Goal: Task Accomplishment & Management: Complete application form

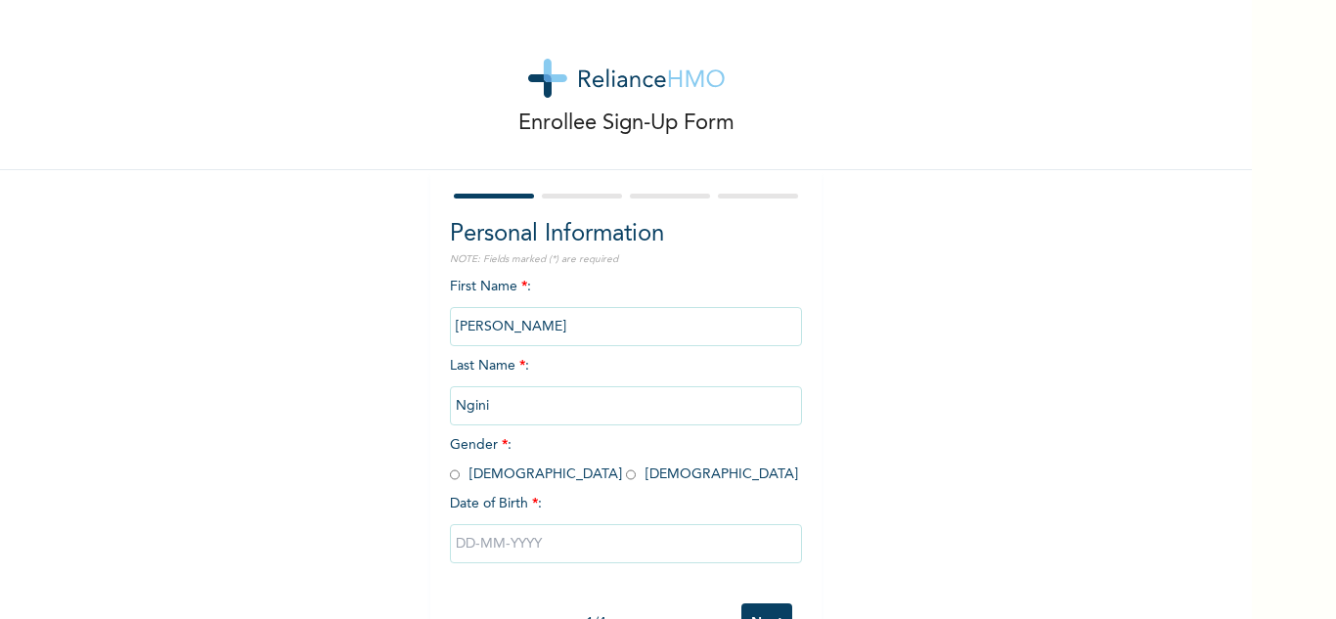
click at [450, 477] on input "radio" at bounding box center [455, 474] width 10 height 19
radio input "true"
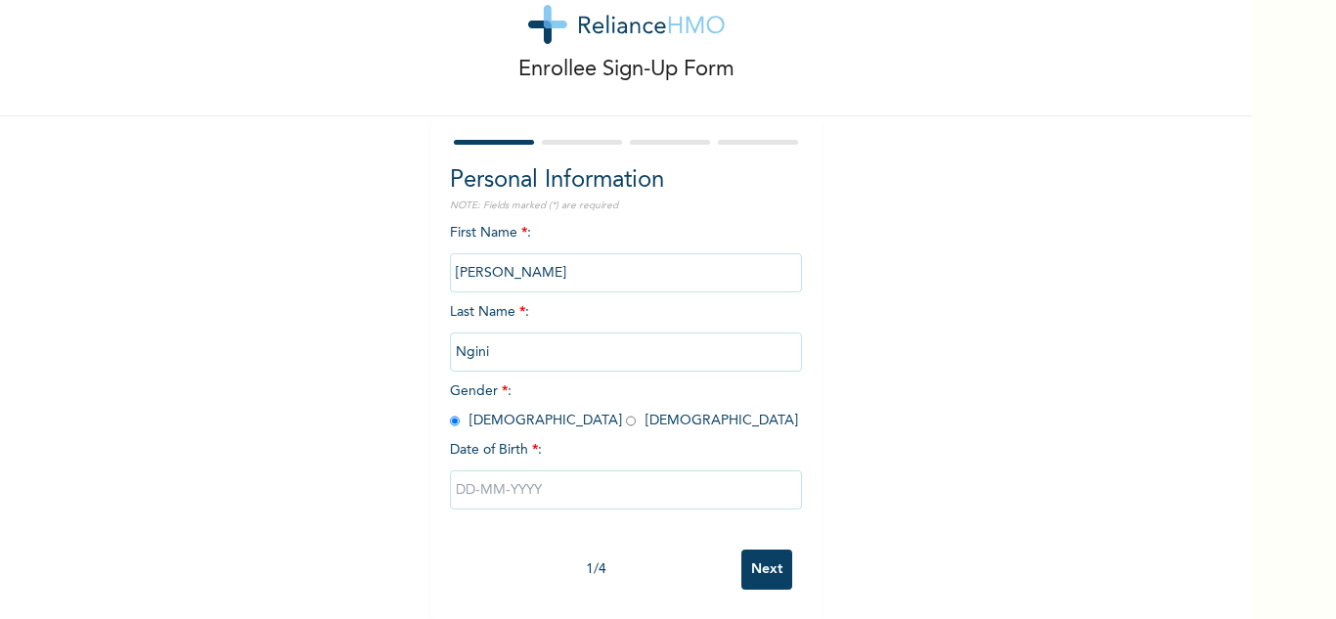
scroll to position [68, 0]
click at [540, 481] on input "text" at bounding box center [626, 489] width 352 height 39
select select "7"
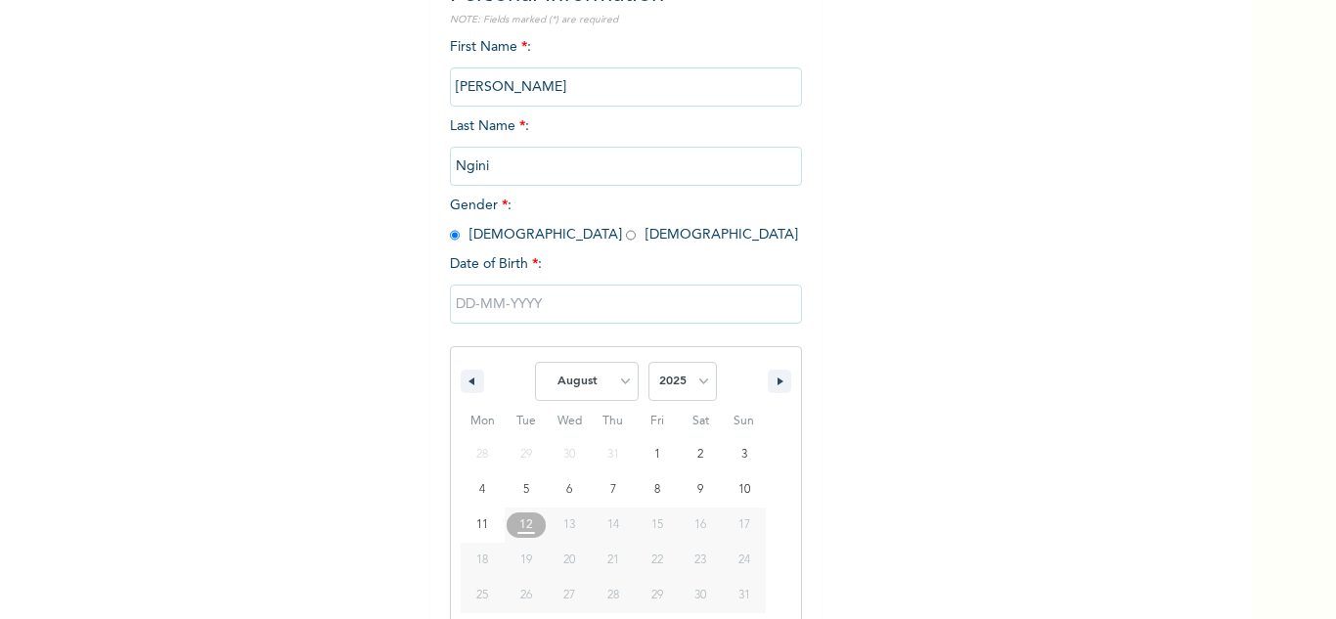
scroll to position [270, 0]
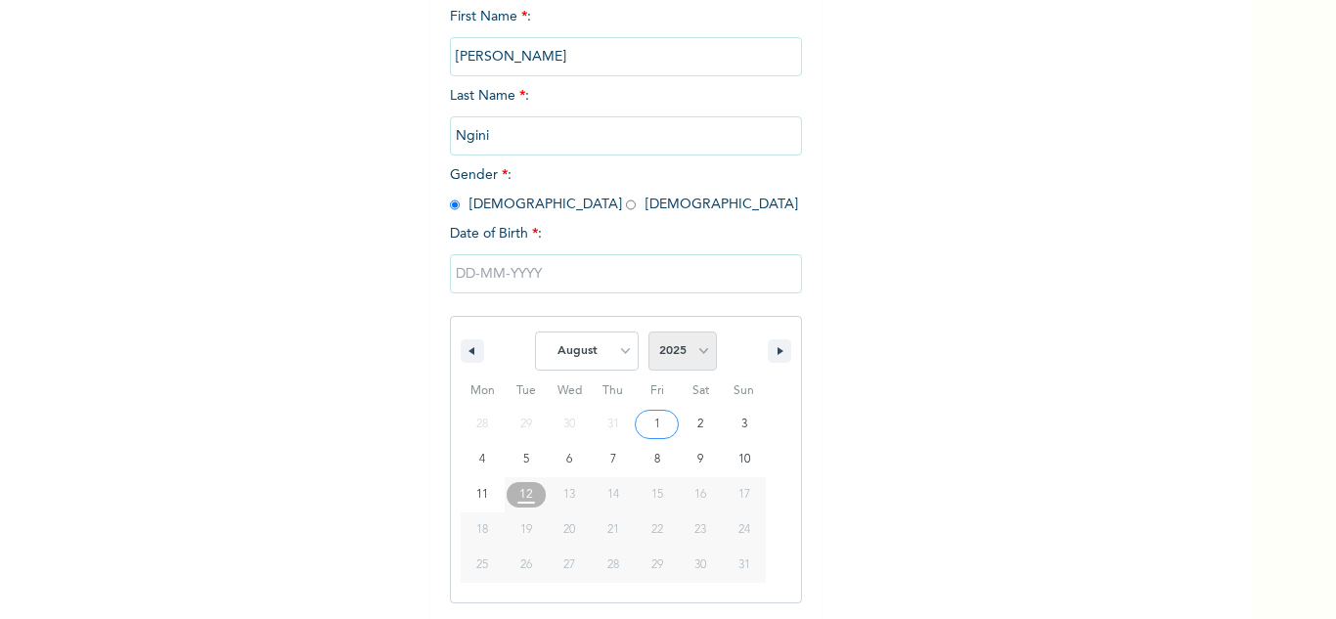
click at [696, 353] on select "2025 2024 2023 2022 2021 2020 2019 2018 2017 2016 2015 2014 2013 2012 2011 2010…" at bounding box center [682, 350] width 68 height 39
select select "1969"
click at [648, 332] on select "2025 2024 2023 2022 2021 2020 2019 2018 2017 2016 2015 2014 2013 2012 2011 2010…" at bounding box center [682, 350] width 68 height 39
click at [616, 356] on select "January February March April May June July August September October November De…" at bounding box center [587, 350] width 104 height 39
select select "5"
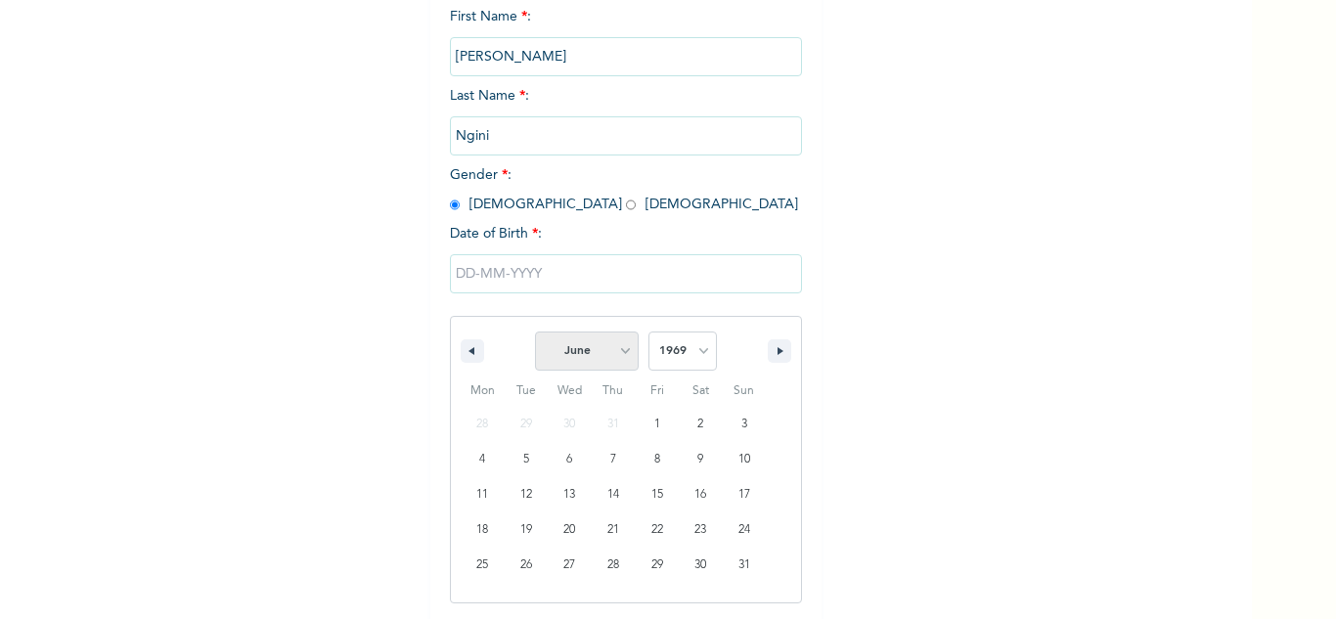
click at [535, 332] on select "January February March April May June July August September October November De…" at bounding box center [587, 350] width 104 height 39
type input "[DATE]"
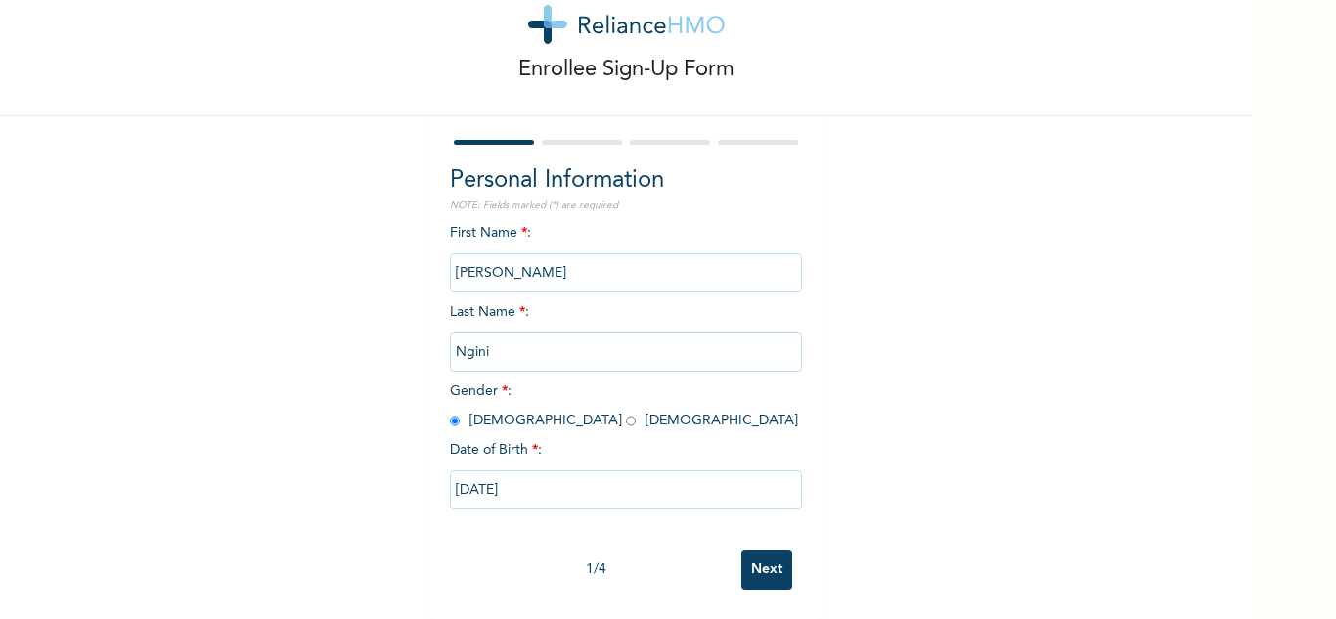
click at [757, 555] on input "Next" at bounding box center [766, 570] width 51 height 40
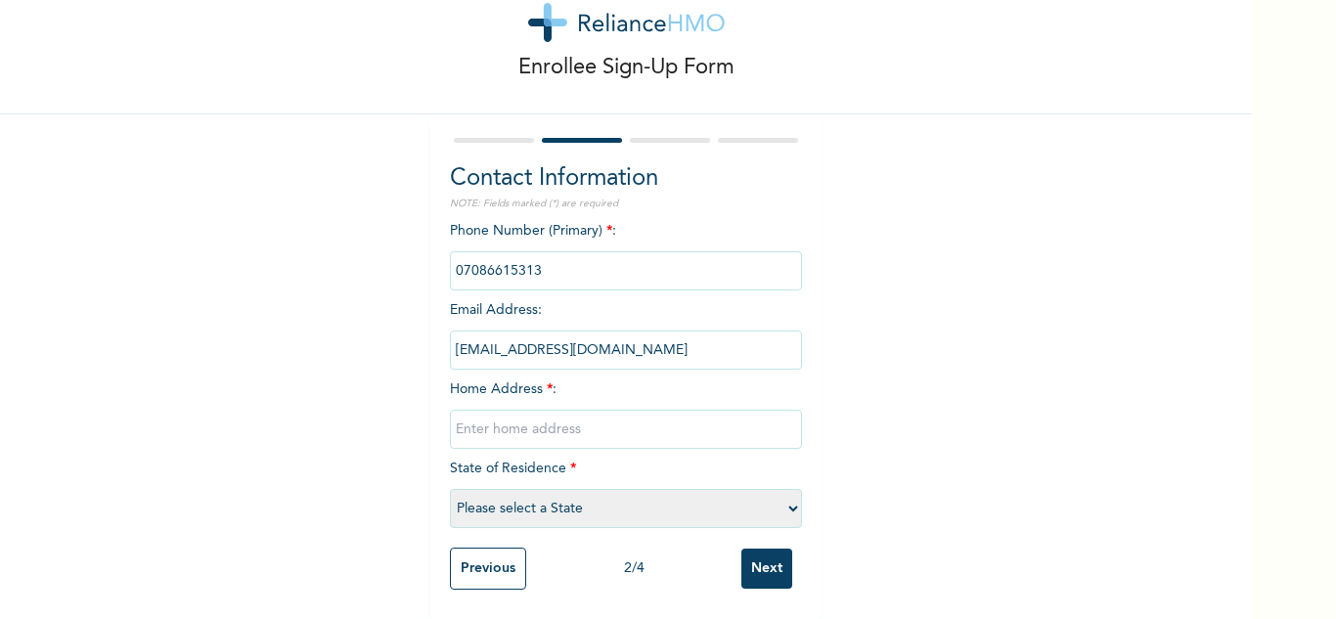
click at [548, 410] on input "text" at bounding box center [626, 429] width 352 height 39
type input "^"
type input "6 [PERSON_NAME] Ikeja GRA, Ikeja"
click at [551, 495] on select "Please select a State [PERSON_NAME] (FCT) [PERSON_NAME] Ibom [GEOGRAPHIC_DATA] …" at bounding box center [626, 508] width 352 height 39
select select "25"
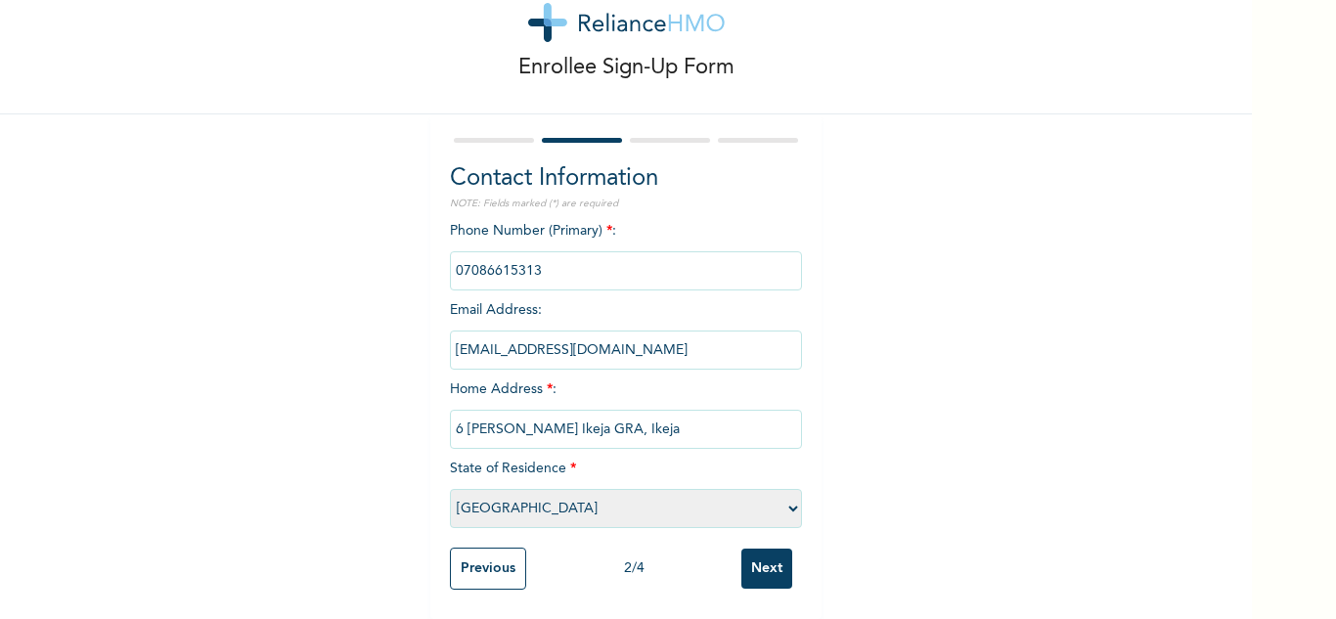
click at [450, 489] on select "Please select a State [PERSON_NAME] (FCT) [PERSON_NAME] Ibom [GEOGRAPHIC_DATA] …" at bounding box center [626, 508] width 352 height 39
click at [772, 554] on input "Next" at bounding box center [766, 569] width 51 height 40
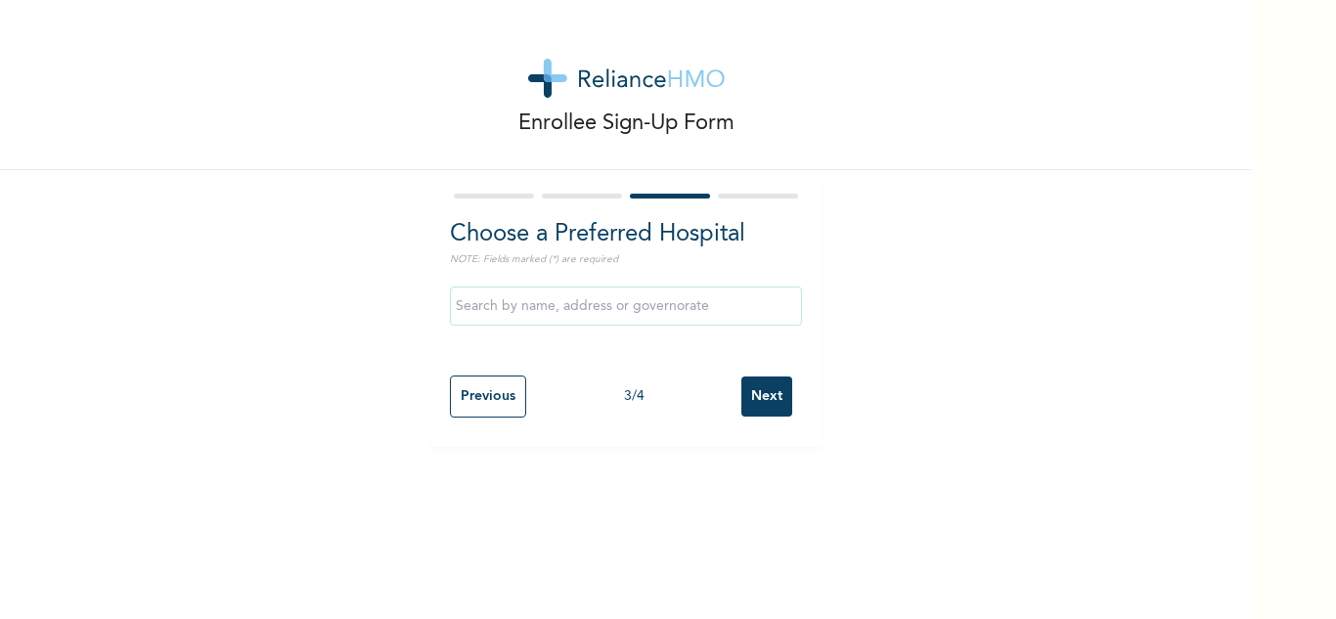
scroll to position [0, 0]
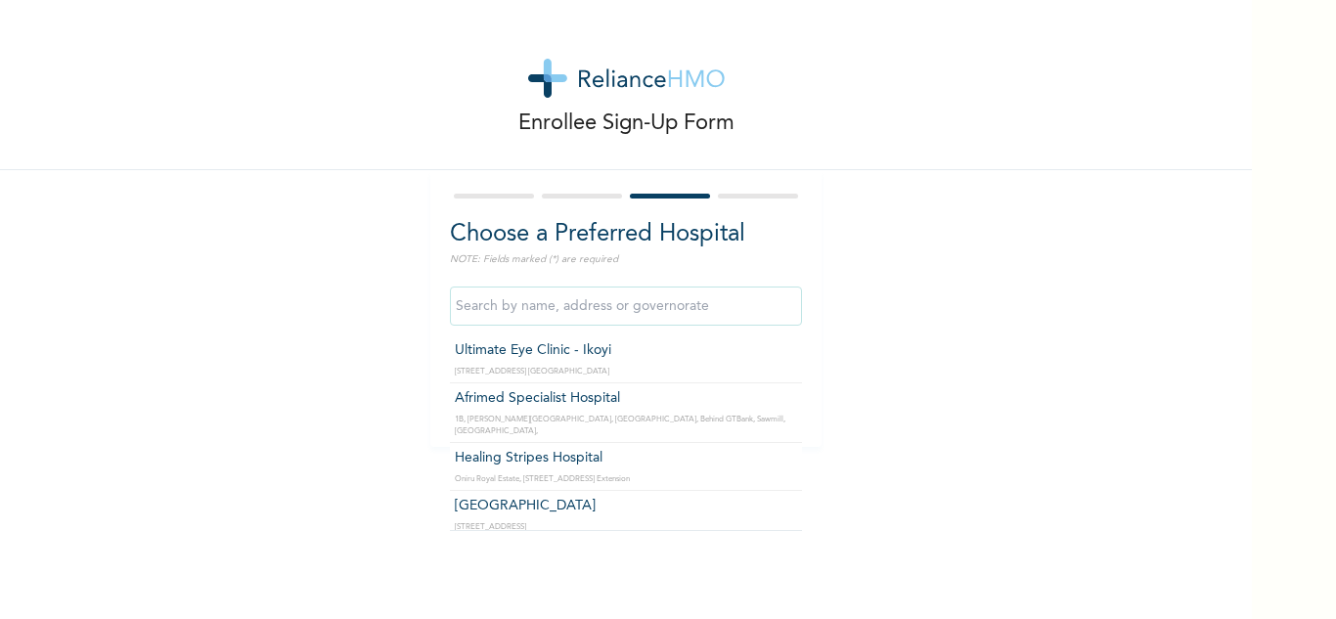
click at [685, 298] on input "text" at bounding box center [626, 306] width 352 height 39
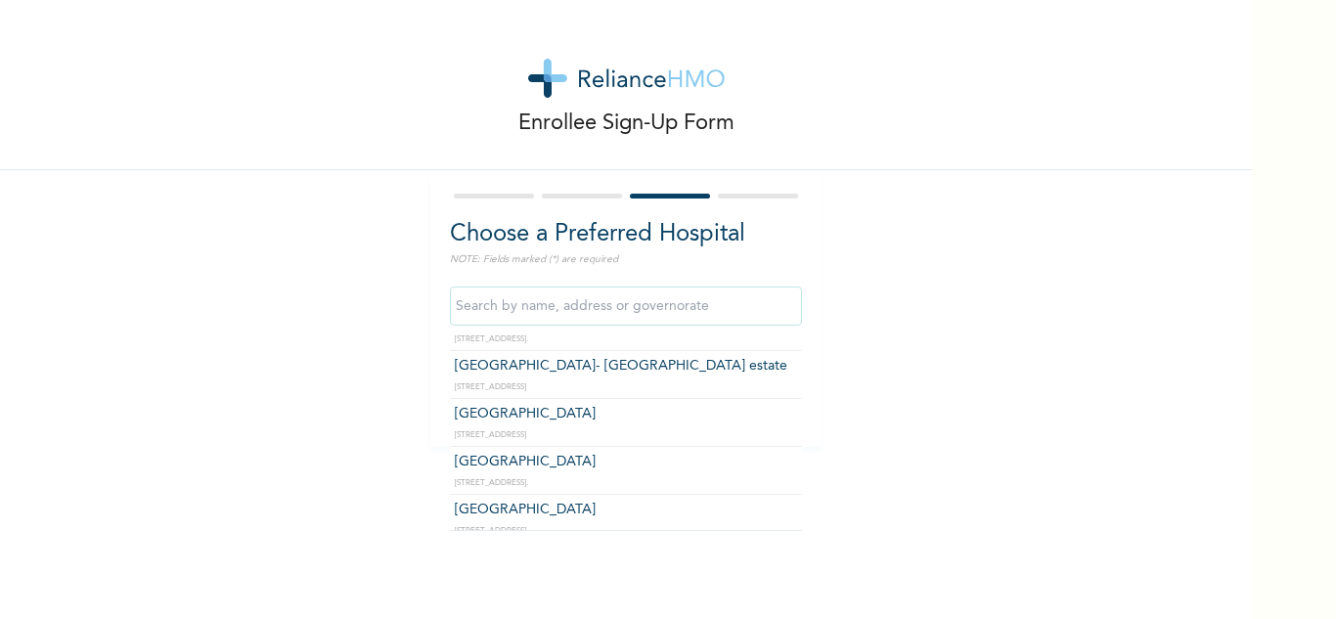
scroll to position [978, 0]
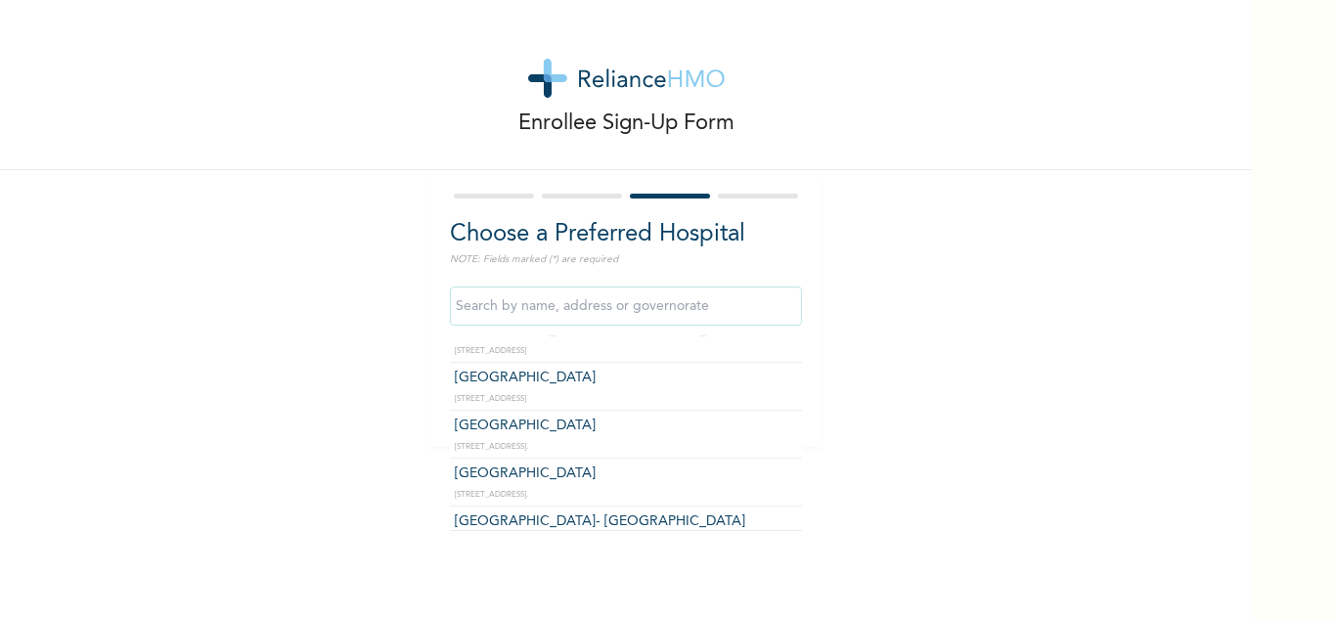
click at [659, 311] on input "text" at bounding box center [626, 306] width 352 height 39
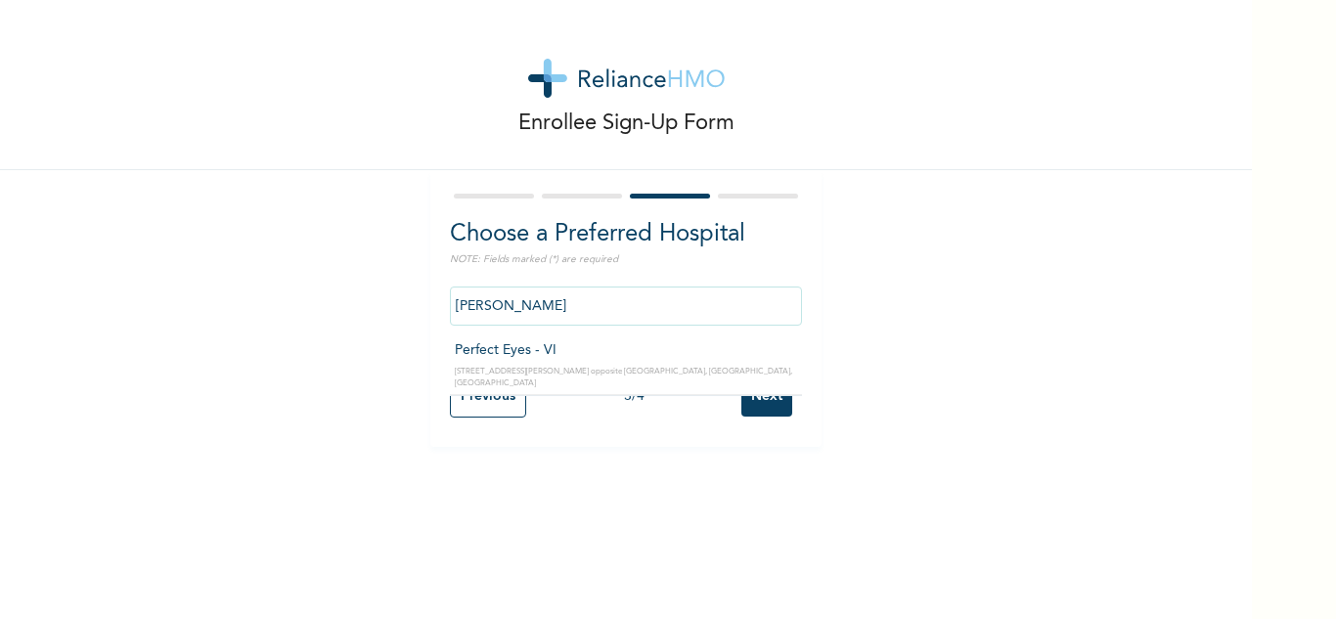
click at [483, 307] on input "[PERSON_NAME]" at bounding box center [626, 306] width 352 height 39
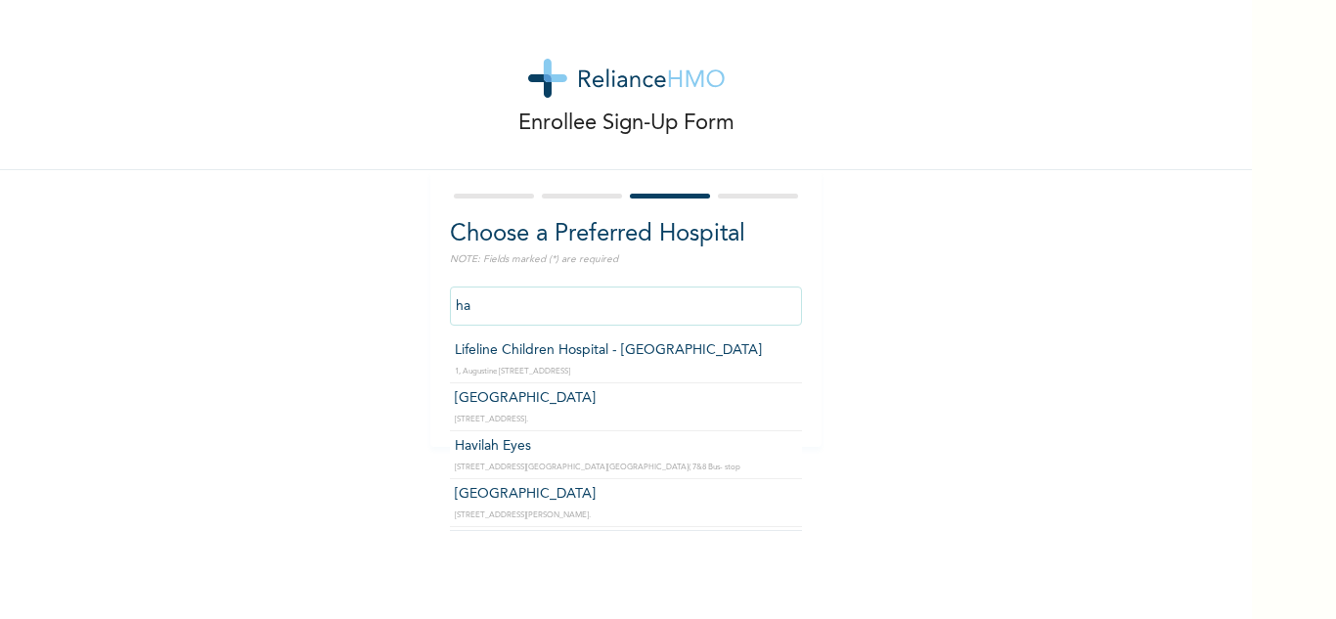
type input "h"
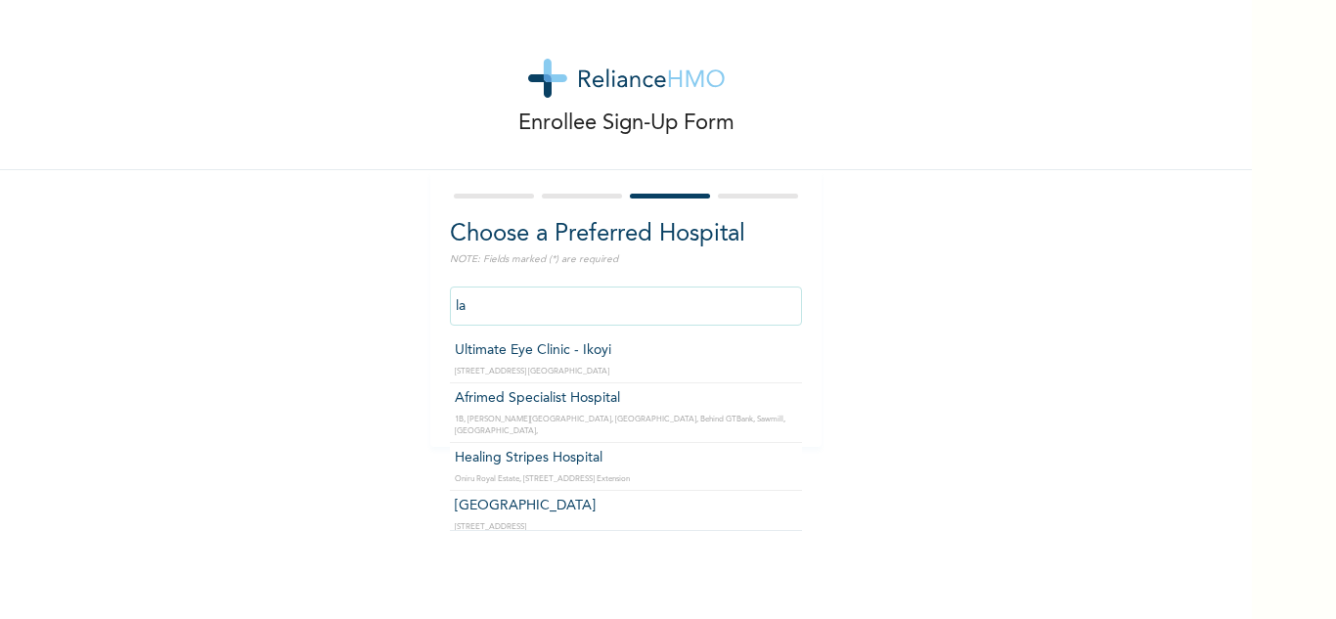
type input "l"
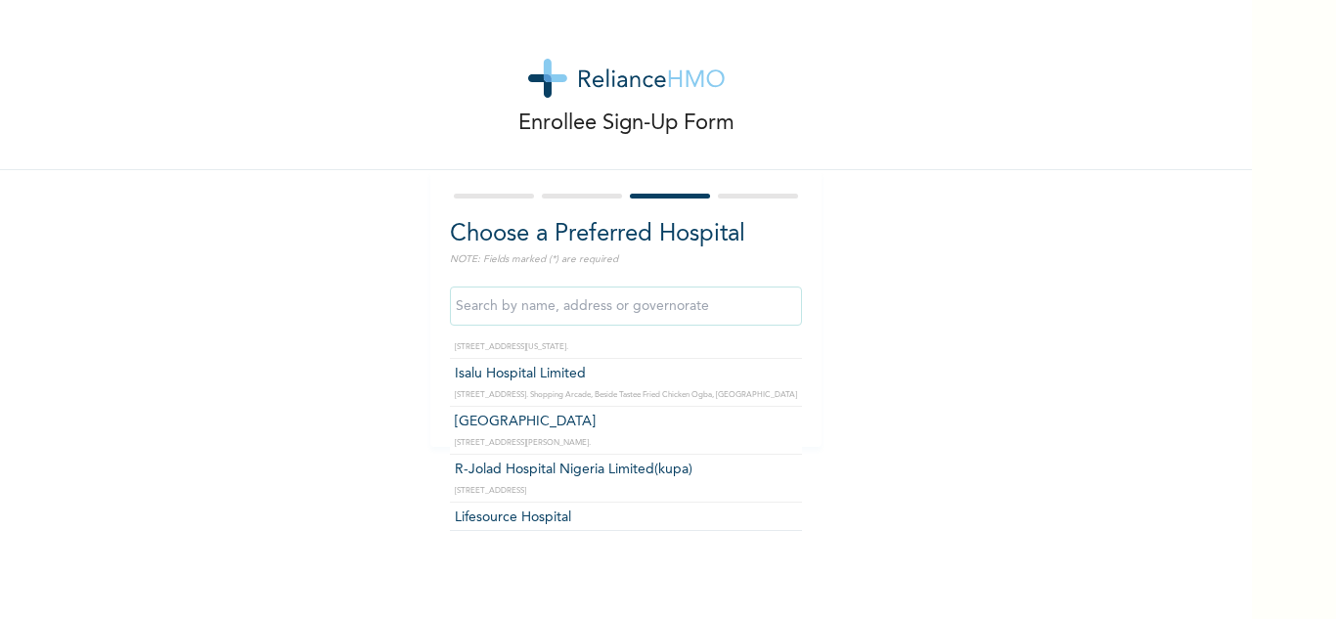
scroll to position [1369, 0]
type input "[GEOGRAPHIC_DATA]"
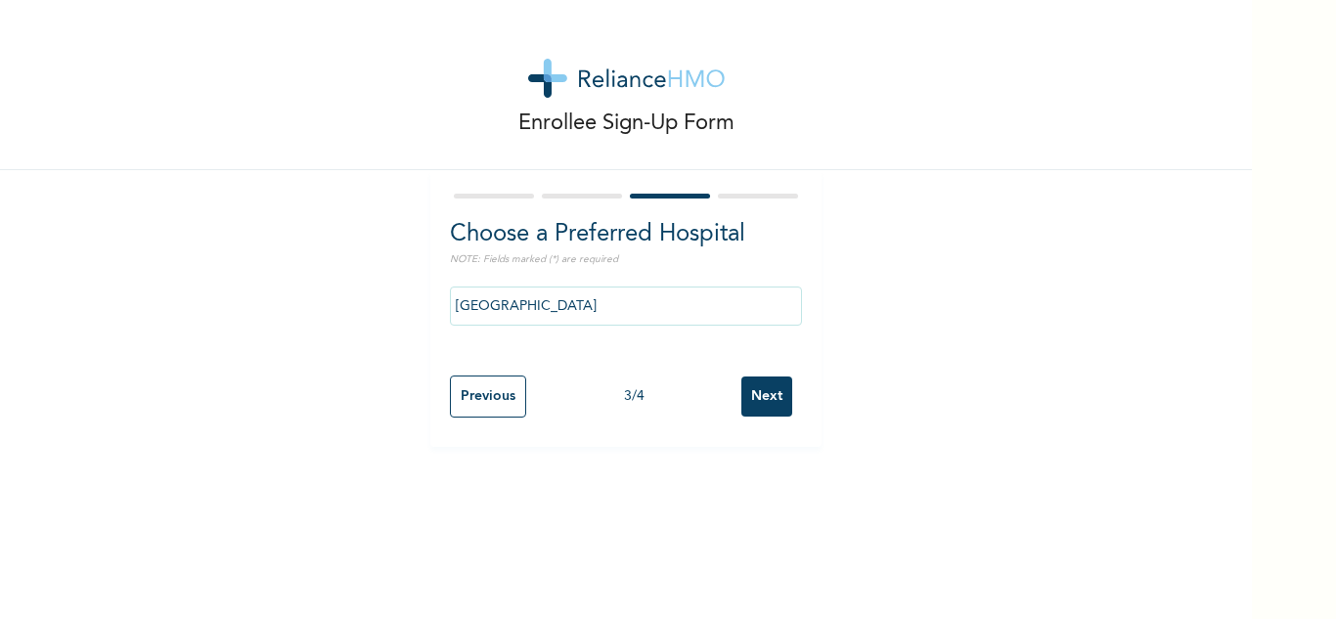
click at [765, 390] on input "Next" at bounding box center [766, 396] width 51 height 40
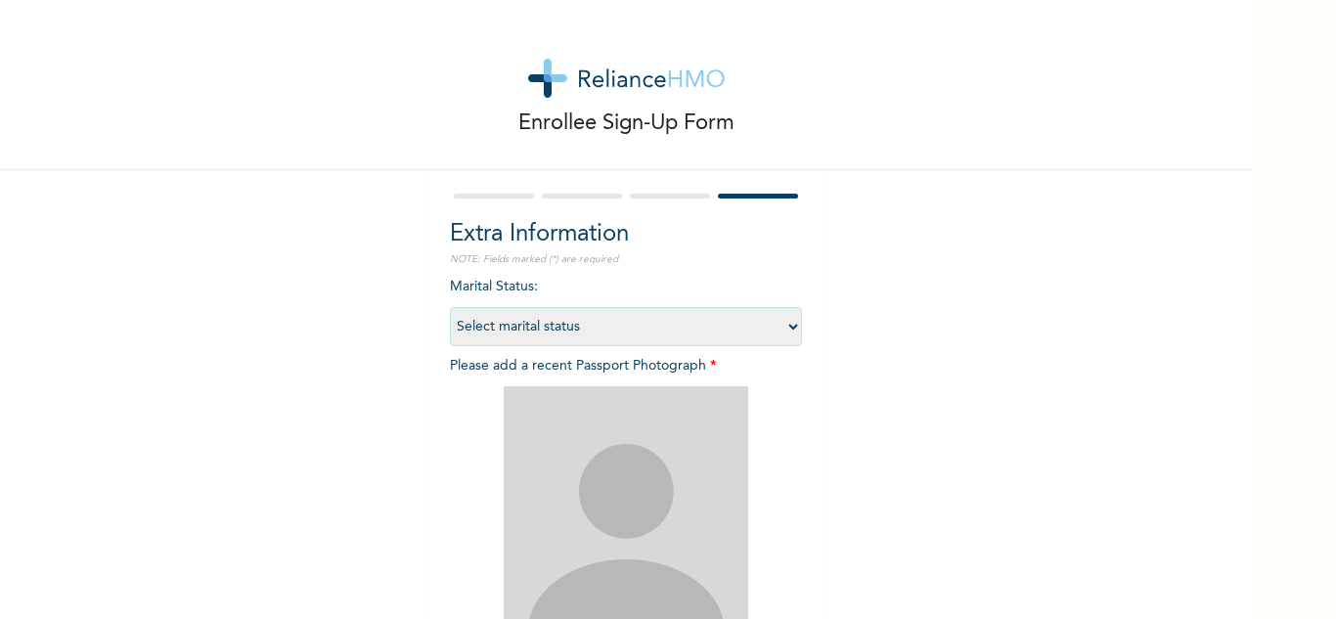
click at [789, 329] on select "Select marital status [DEMOGRAPHIC_DATA] Married [DEMOGRAPHIC_DATA] Widow/[DEMO…" at bounding box center [626, 326] width 352 height 39
select select "2"
click at [450, 307] on select "Select marital status [DEMOGRAPHIC_DATA] Married [DEMOGRAPHIC_DATA] Widow/[DEMO…" at bounding box center [626, 326] width 352 height 39
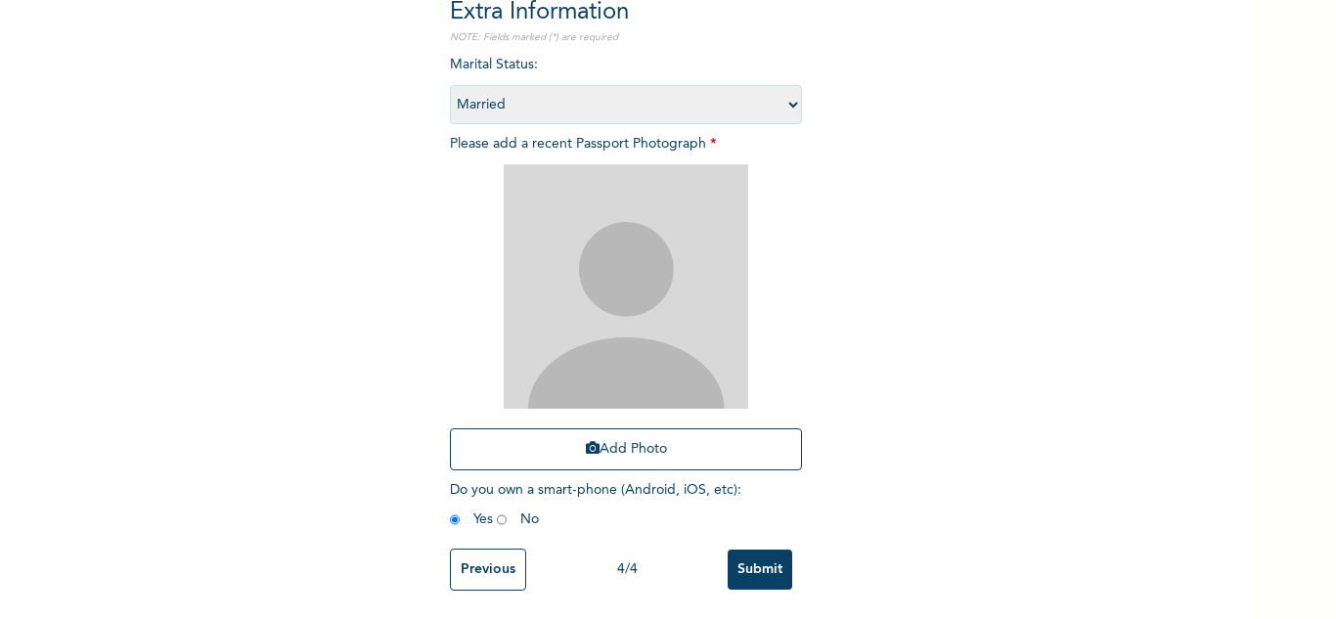
scroll to position [238, 0]
click at [472, 548] on input "Previous" at bounding box center [488, 569] width 76 height 42
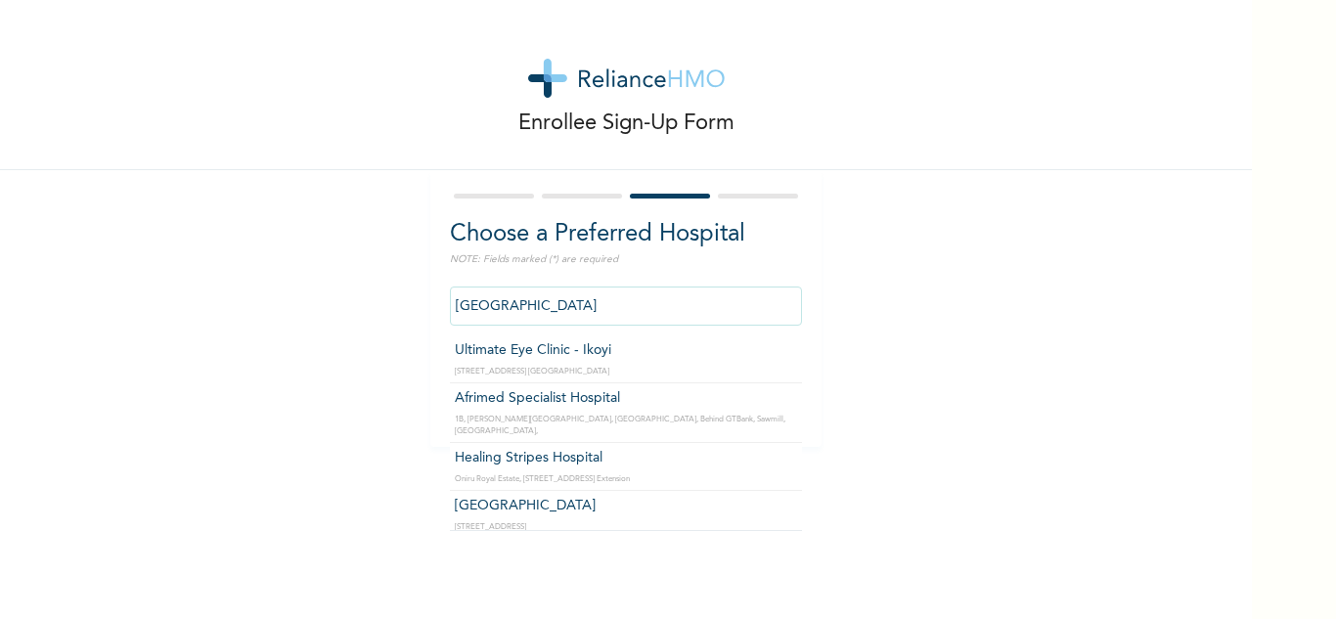
click at [761, 314] on input "[GEOGRAPHIC_DATA]" at bounding box center [626, 306] width 352 height 39
